Goal: Task Accomplishment & Management: Use online tool/utility

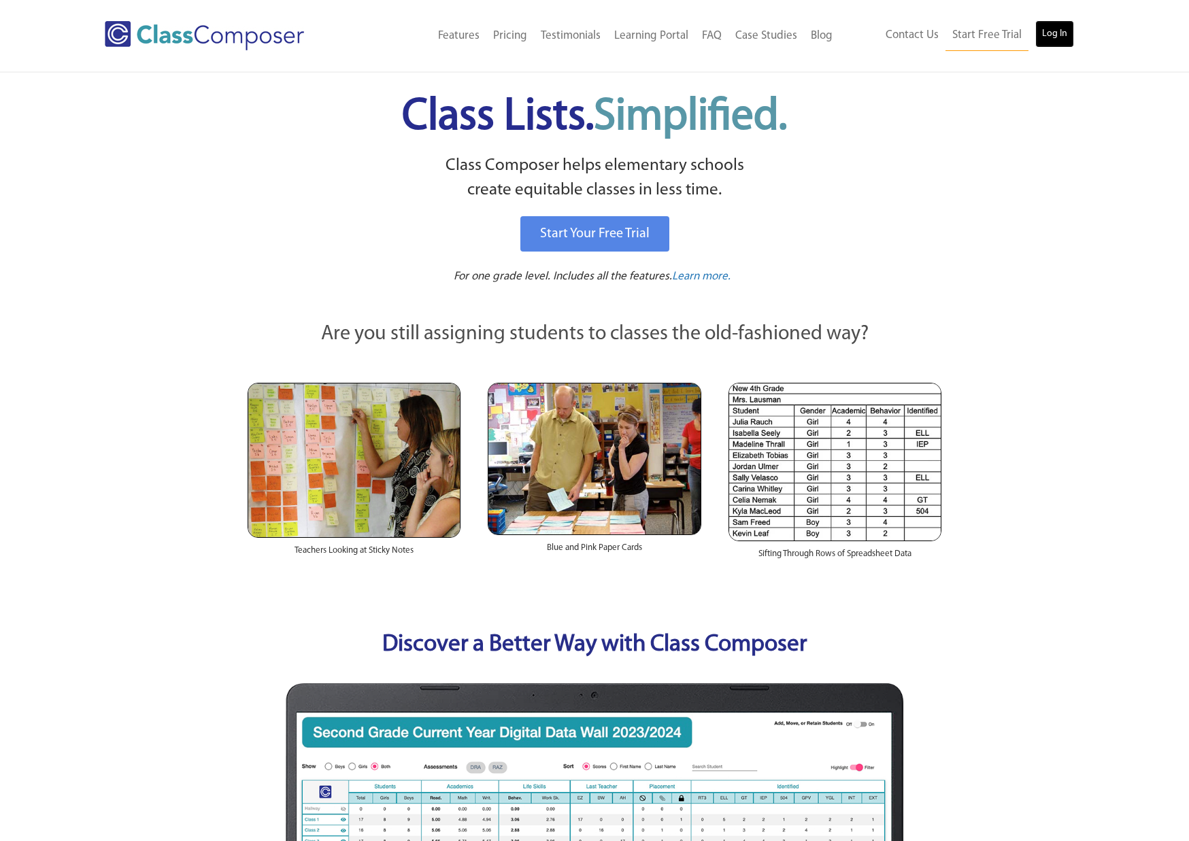
click at [1061, 31] on link "Log In" at bounding box center [1054, 33] width 39 height 27
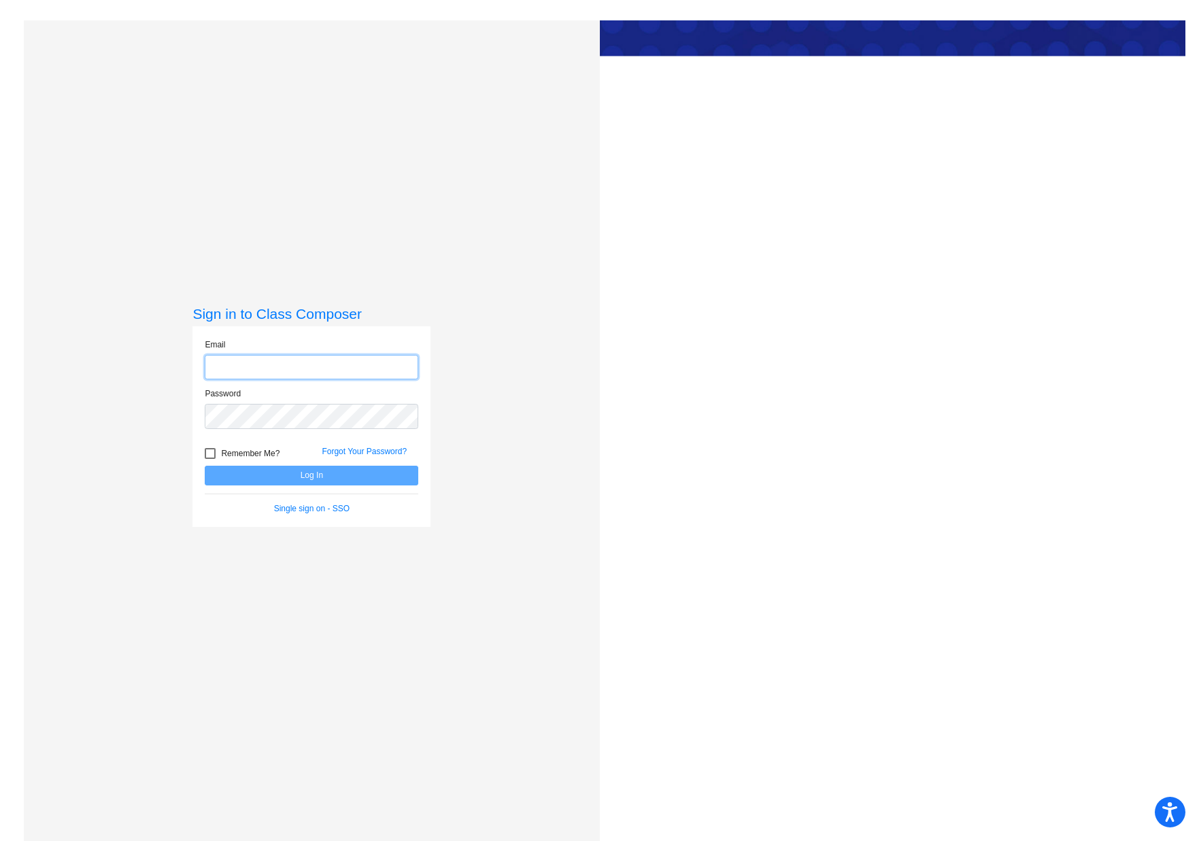
type input "brett.cromwell@tonasket.wednet.edu"
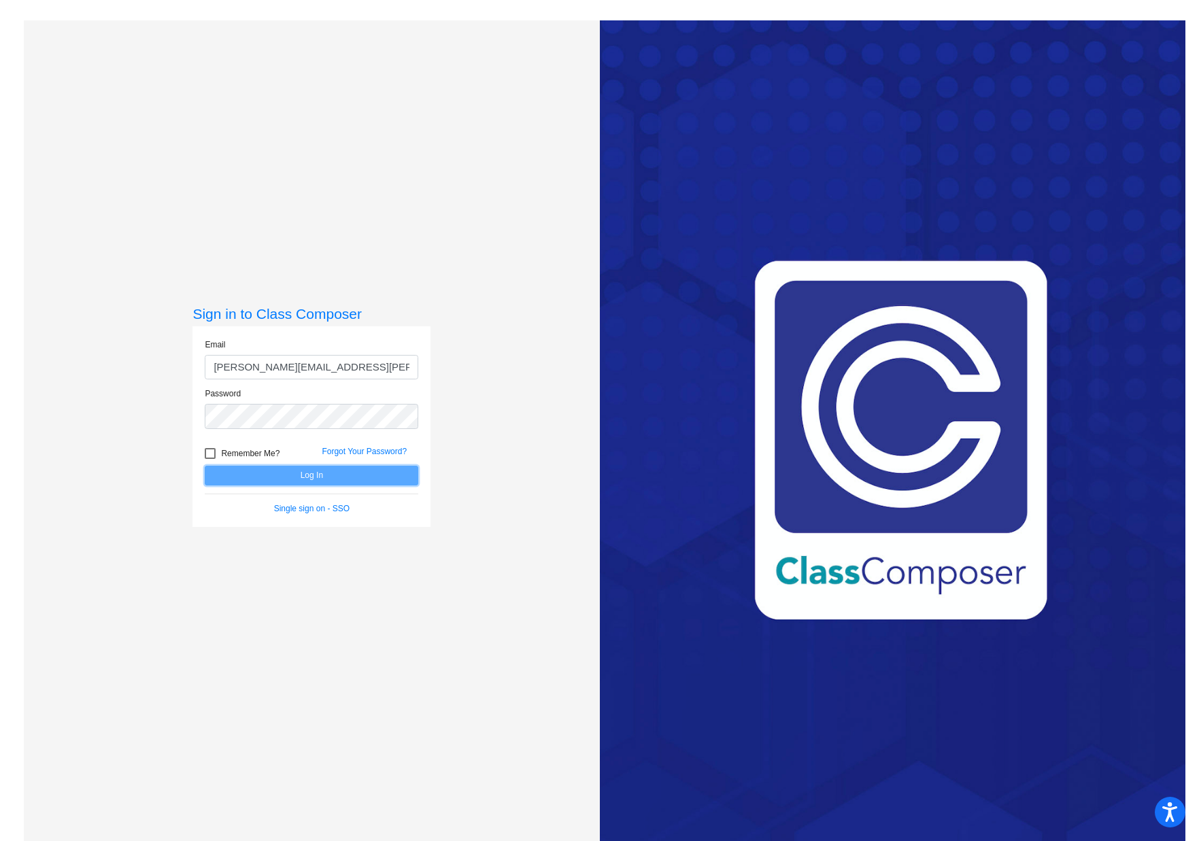
click at [341, 484] on button "Log In" at bounding box center [312, 476] width 214 height 20
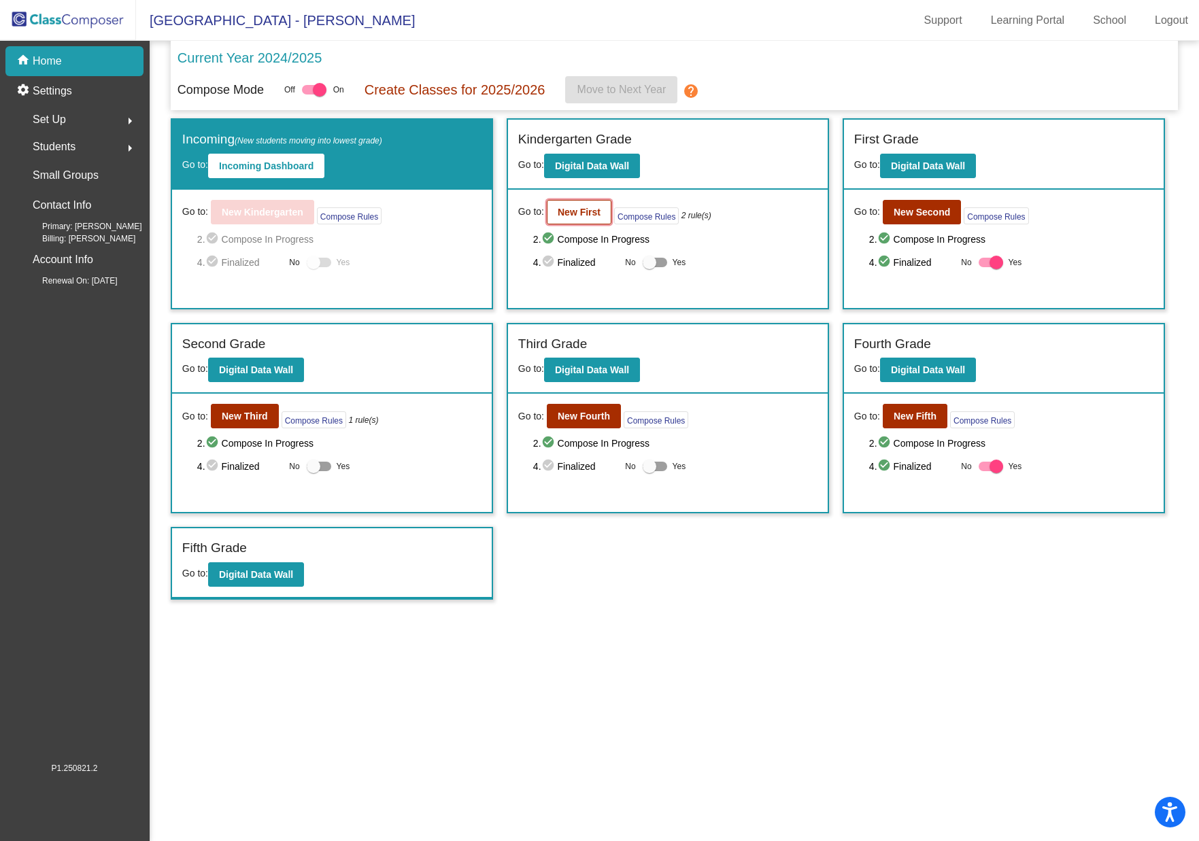
click at [590, 214] on b "New First" at bounding box center [579, 212] width 43 height 11
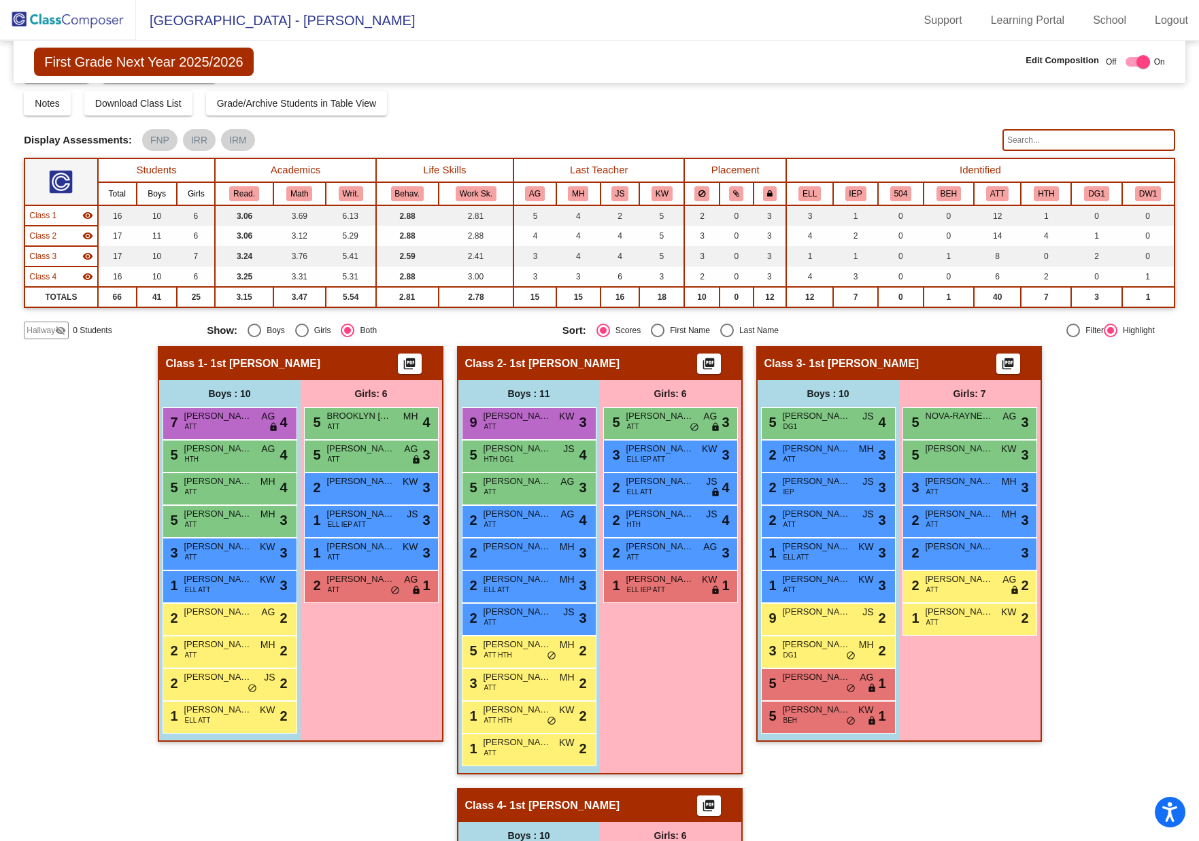
scroll to position [27, 0]
